Goal: Task Accomplishment & Management: Use online tool/utility

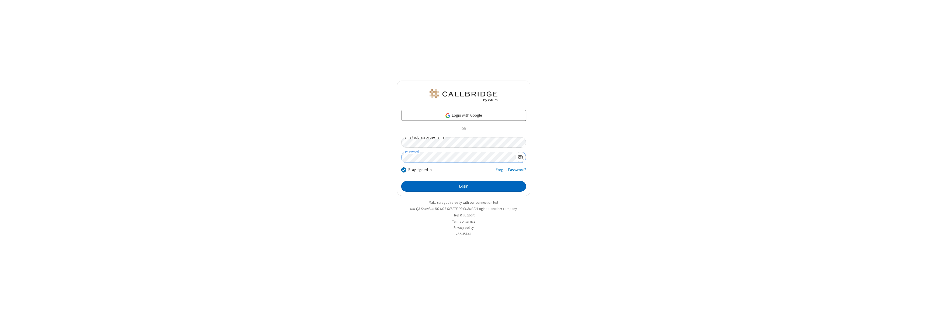
click at [463, 186] on button "Login" at bounding box center [463, 186] width 125 height 11
